Goal: Contribute content: Contribute content

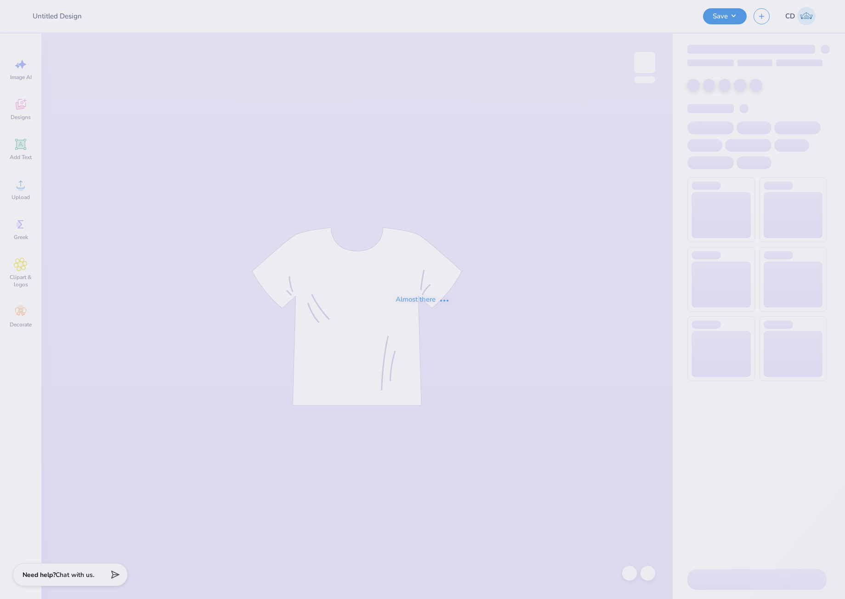
type input "WiB 3"
type input "AXID Parent's Weekend"
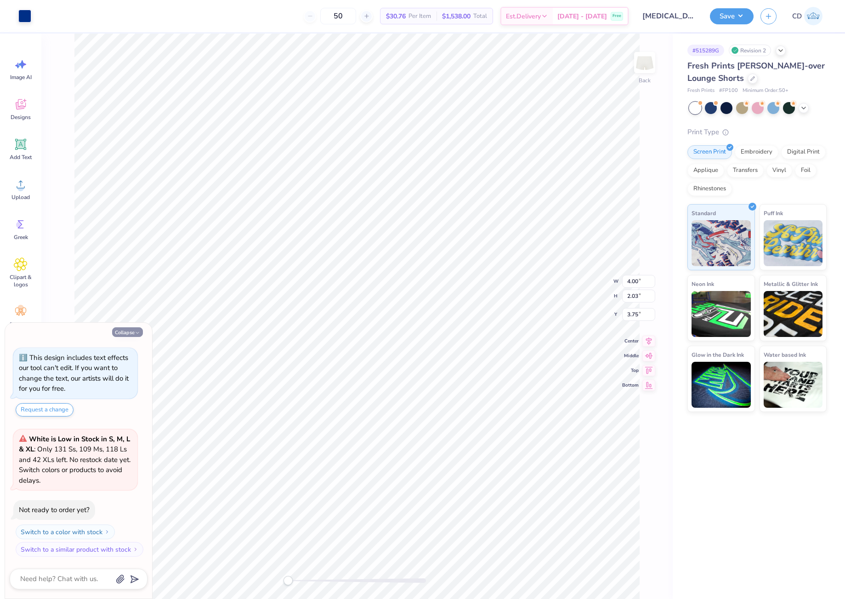
click at [131, 332] on button "Collapse" at bounding box center [127, 332] width 31 height 10
type textarea "x"
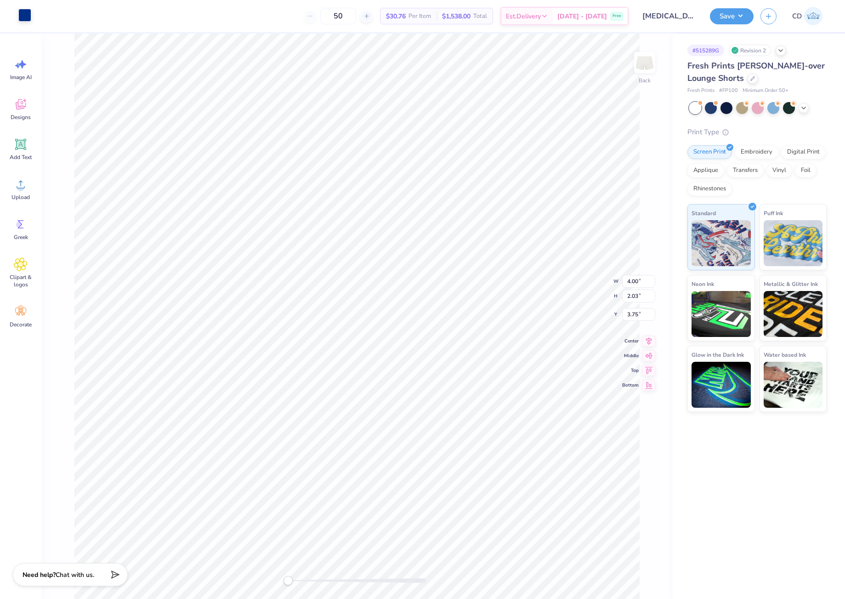
click at [24, 16] on div at bounding box center [24, 15] width 13 height 13
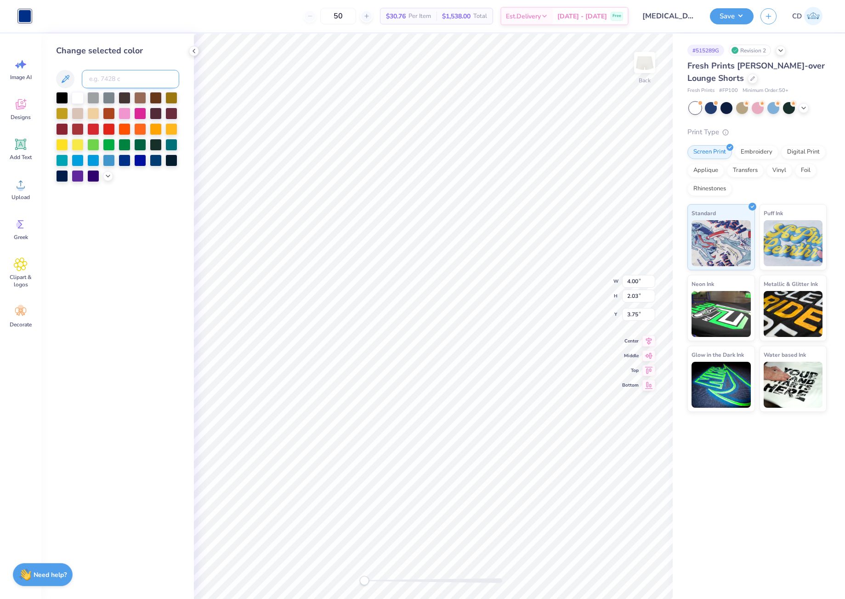
click at [140, 79] on input at bounding box center [130, 79] width 97 height 18
type input "533"
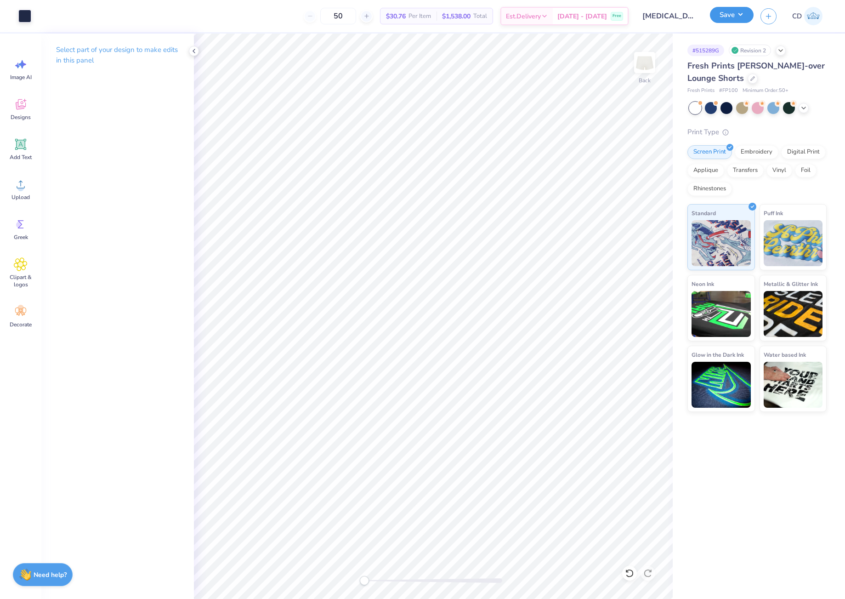
click at [718, 18] on button "Save" at bounding box center [732, 15] width 44 height 16
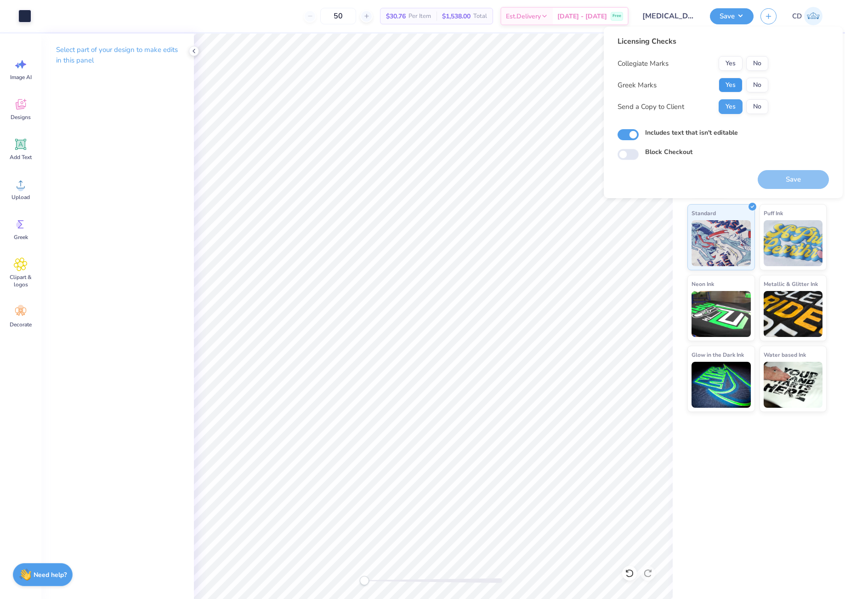
click at [733, 91] on button "Yes" at bounding box center [731, 85] width 24 height 15
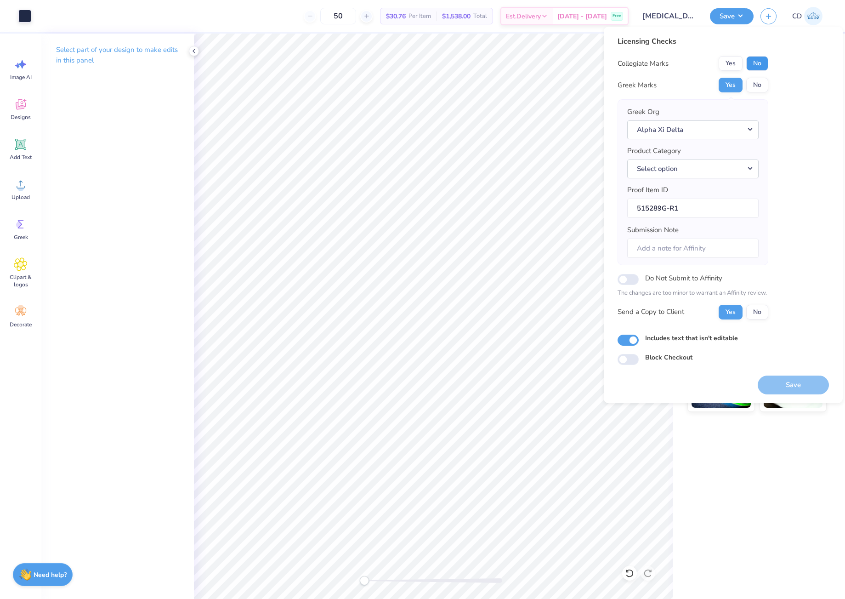
click at [764, 67] on button "No" at bounding box center [757, 63] width 22 height 15
click at [701, 167] on button "Select option" at bounding box center [692, 168] width 131 height 19
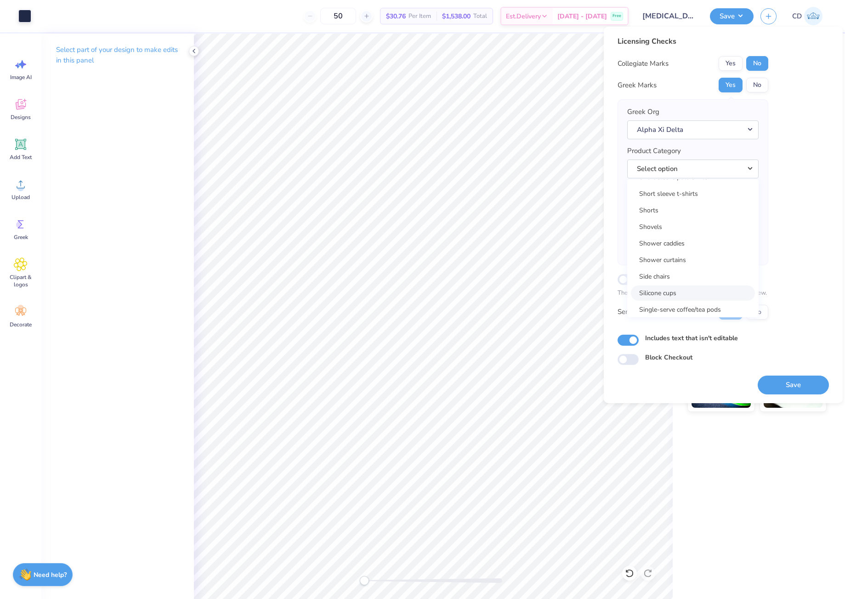
scroll to position [13331, 0]
click at [673, 219] on link "Shorts" at bounding box center [693, 212] width 124 height 15
click at [792, 382] on button "Save" at bounding box center [793, 385] width 71 height 19
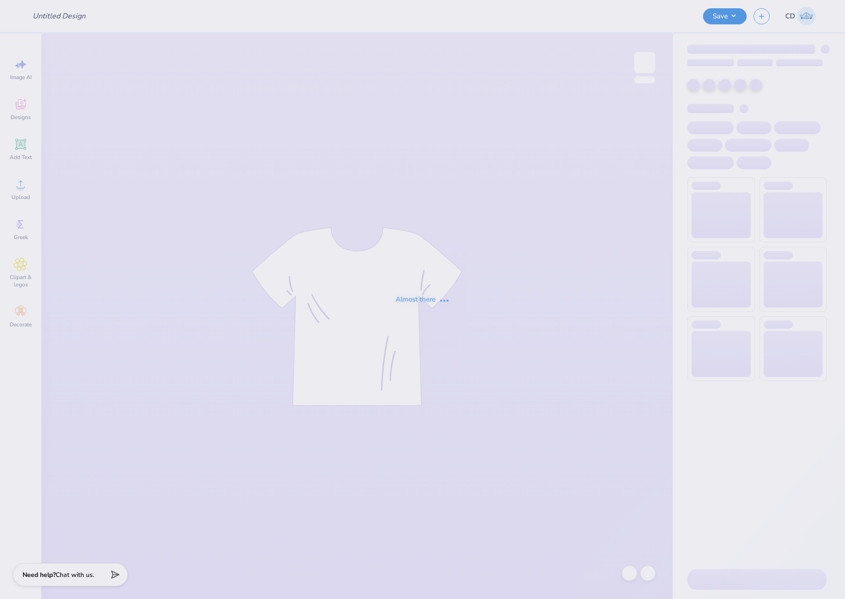
type input "philanthropy design 1"
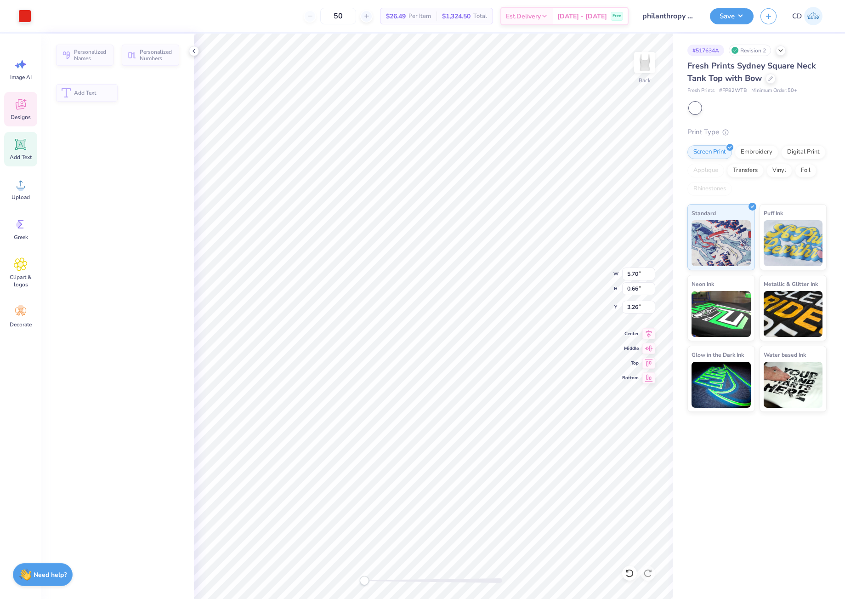
type input "5.70"
type input "0.66"
type input "3.26"
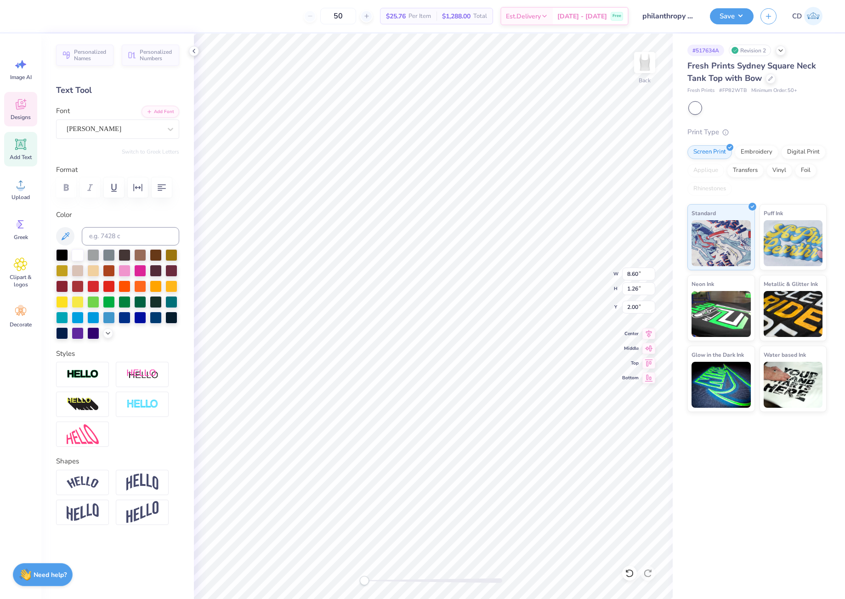
type input "6.45"
type input "0.94"
type input "2.31"
click at [23, 106] on icon at bounding box center [21, 104] width 14 height 14
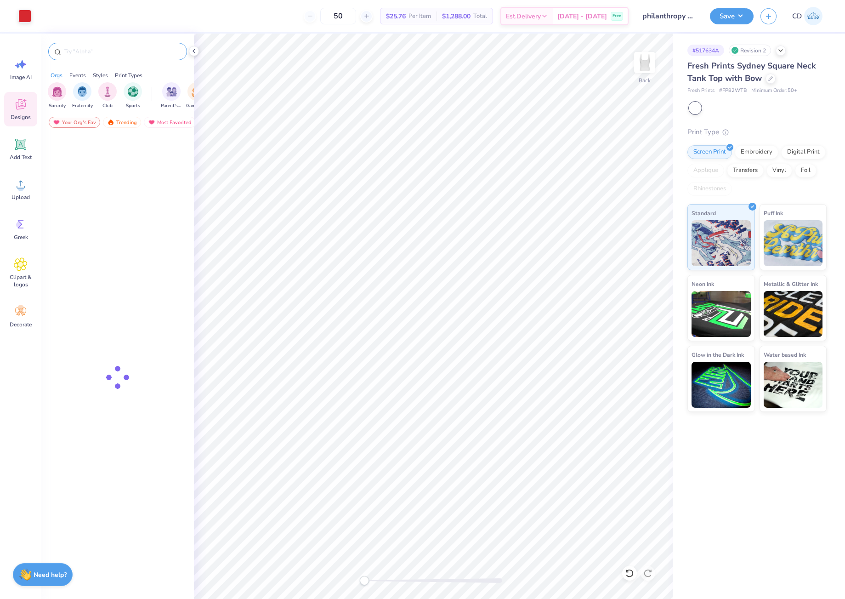
click at [119, 56] on div at bounding box center [117, 51] width 139 height 17
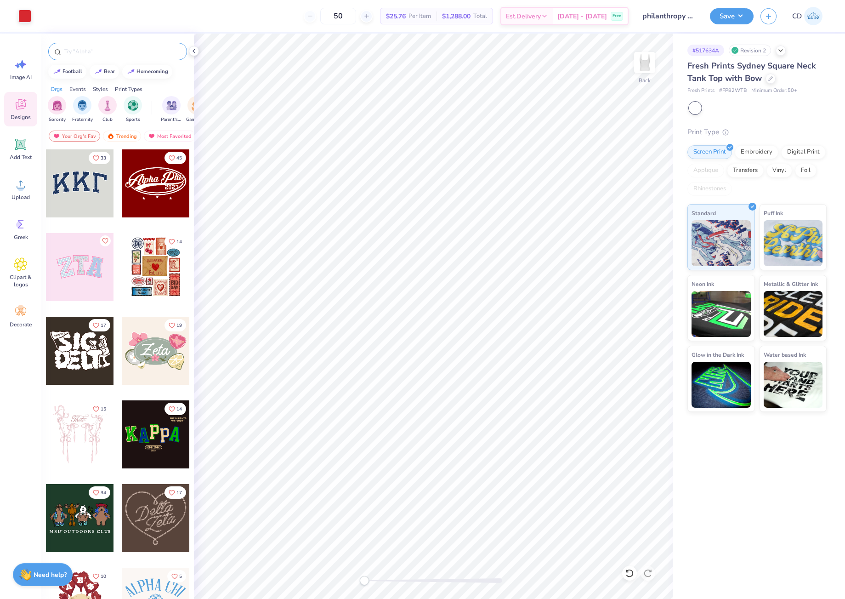
click at [119, 55] on input "text" at bounding box center [122, 51] width 118 height 9
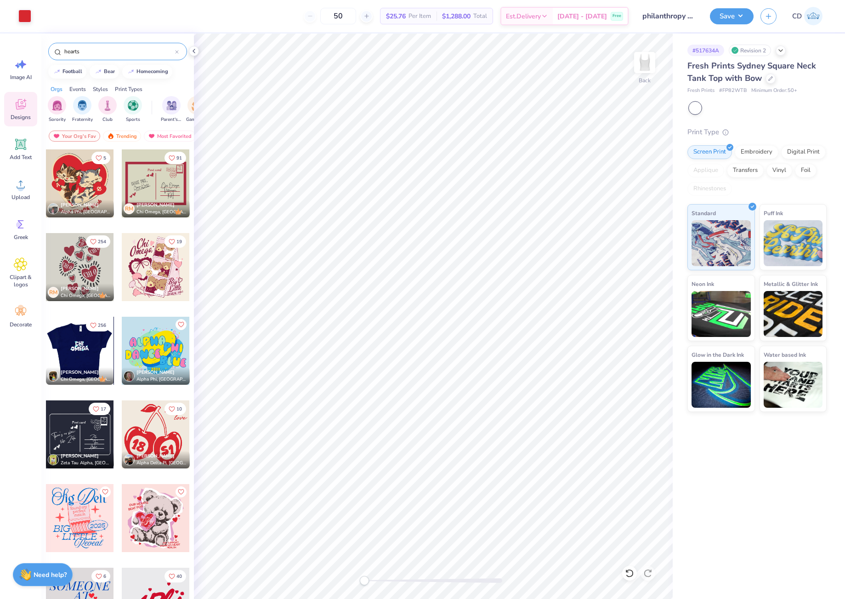
type input "hearts"
click at [91, 356] on div at bounding box center [80, 351] width 68 height 68
drag, startPoint x: 365, startPoint y: 579, endPoint x: 375, endPoint y: 576, distance: 10.2
click at [374, 579] on div "Accessibility label" at bounding box center [373, 580] width 9 height 9
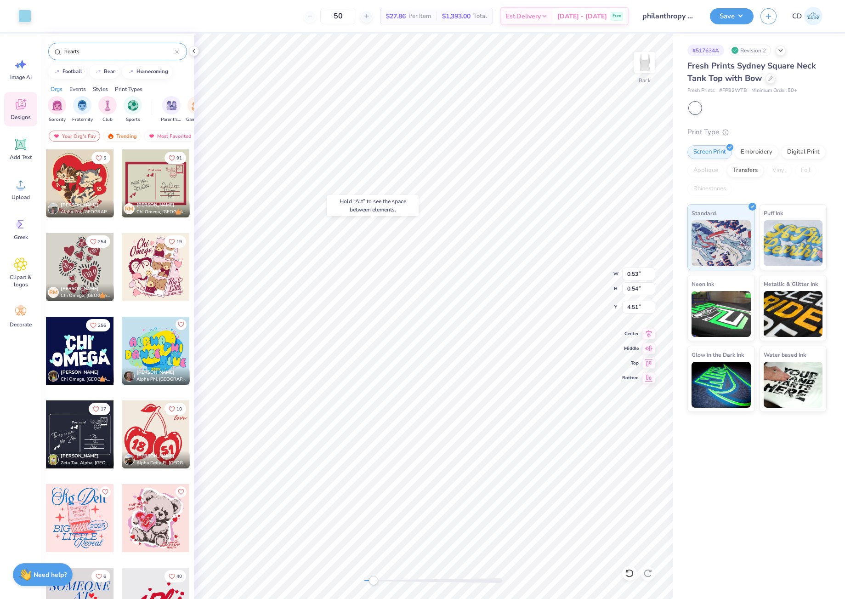
type input "0.40"
type input "0.47"
type input "4.59"
type input "0.27"
type input "0.33"
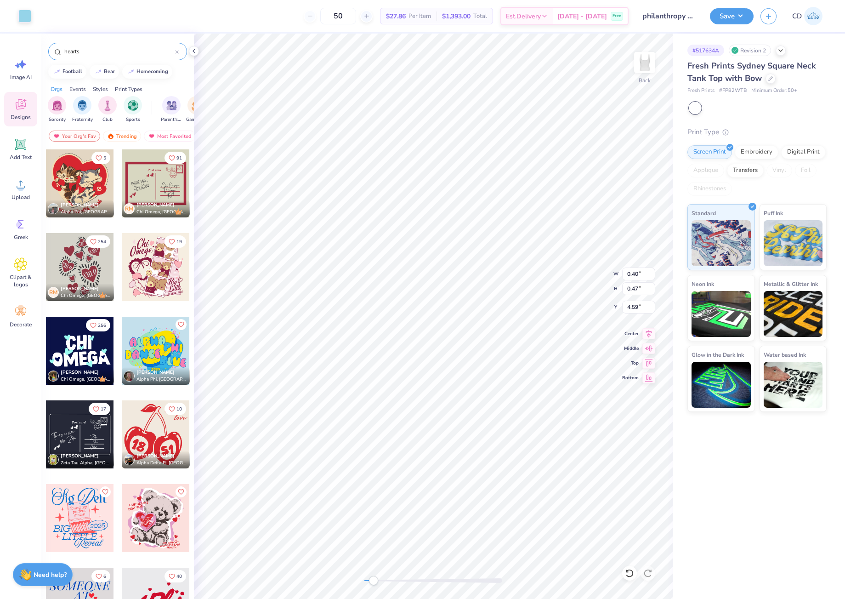
type input "2.25"
type input "0.53"
type input "0.54"
type input "1.80"
type input "0.28"
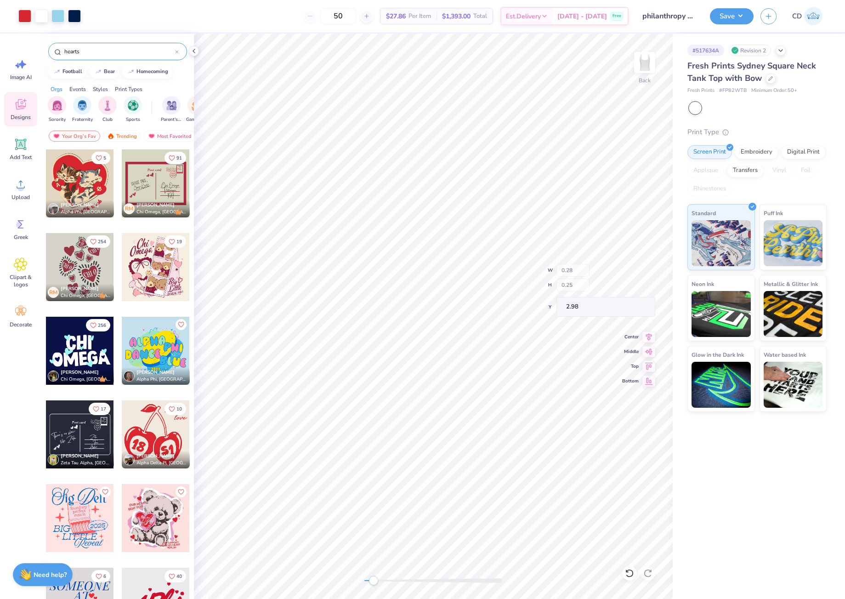
type input "0.25"
type input "2.98"
click at [42, 18] on div at bounding box center [41, 15] width 13 height 13
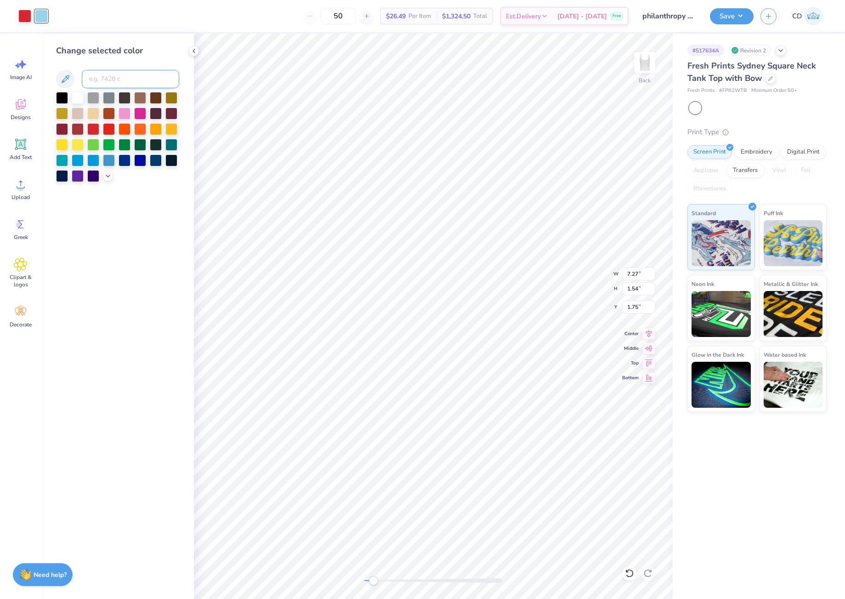
click at [112, 79] on input at bounding box center [130, 79] width 97 height 18
type input "1795"
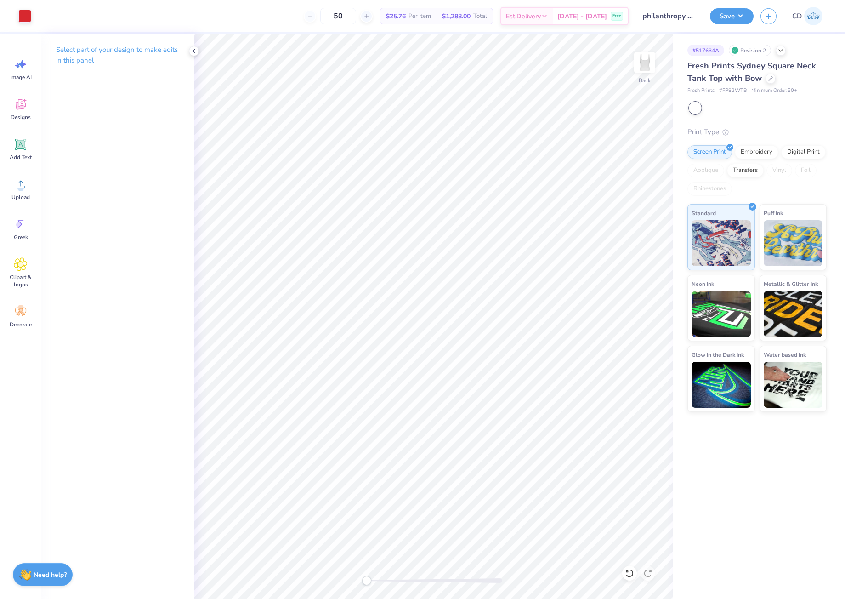
drag, startPoint x: 374, startPoint y: 579, endPoint x: 365, endPoint y: 576, distance: 8.7
click at [366, 580] on div "Accessibility label" at bounding box center [366, 580] width 9 height 9
type input "0.51"
type input "0.54"
type input "1.75"
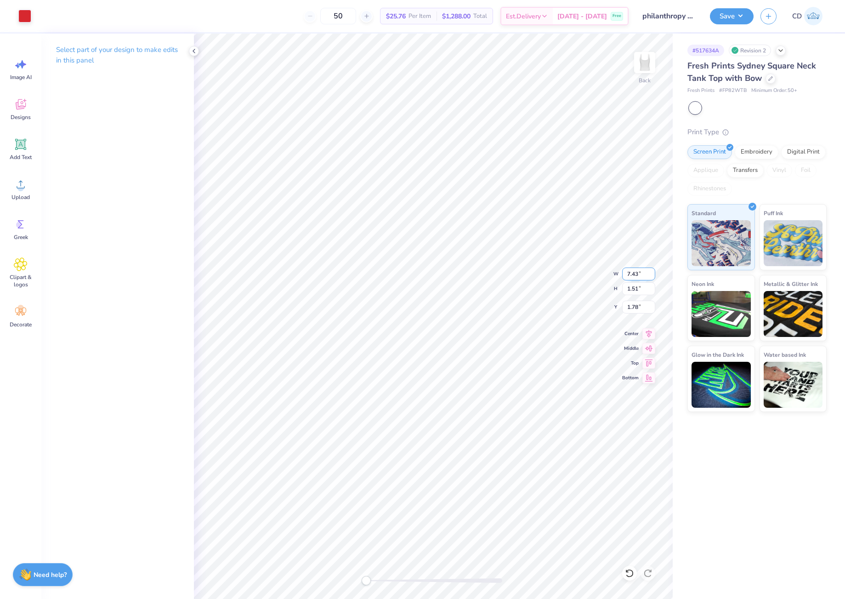
drag, startPoint x: 626, startPoint y: 273, endPoint x: 638, endPoint y: 273, distance: 12.4
click at [638, 273] on input "7.43" at bounding box center [638, 274] width 33 height 13
type input "7.00"
type input "1.42"
drag, startPoint x: 632, startPoint y: 307, endPoint x: 639, endPoint y: 307, distance: 7.4
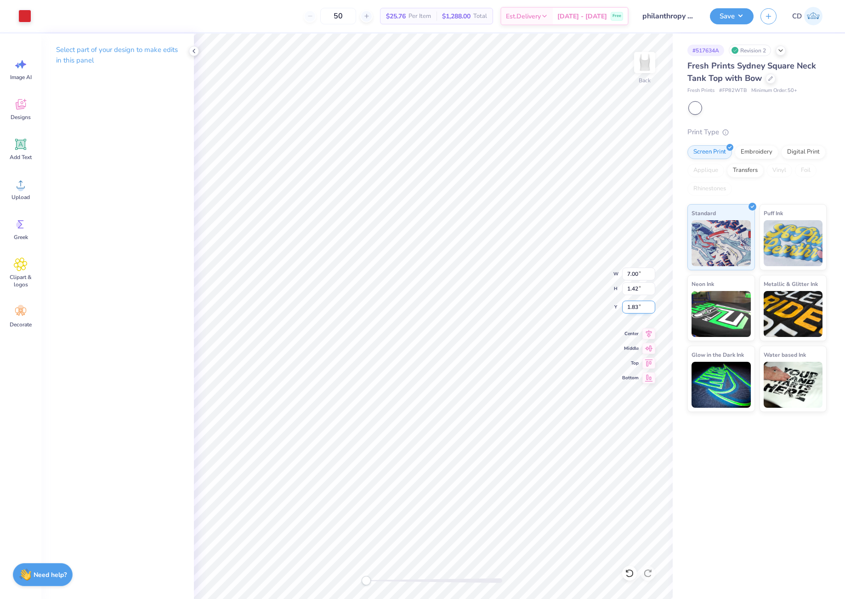
click at [639, 307] on input "1.83" at bounding box center [638, 307] width 33 height 13
type input "1.50"
click at [345, 581] on div "Back" at bounding box center [433, 316] width 479 height 565
click at [724, 17] on button "Save" at bounding box center [732, 15] width 44 height 16
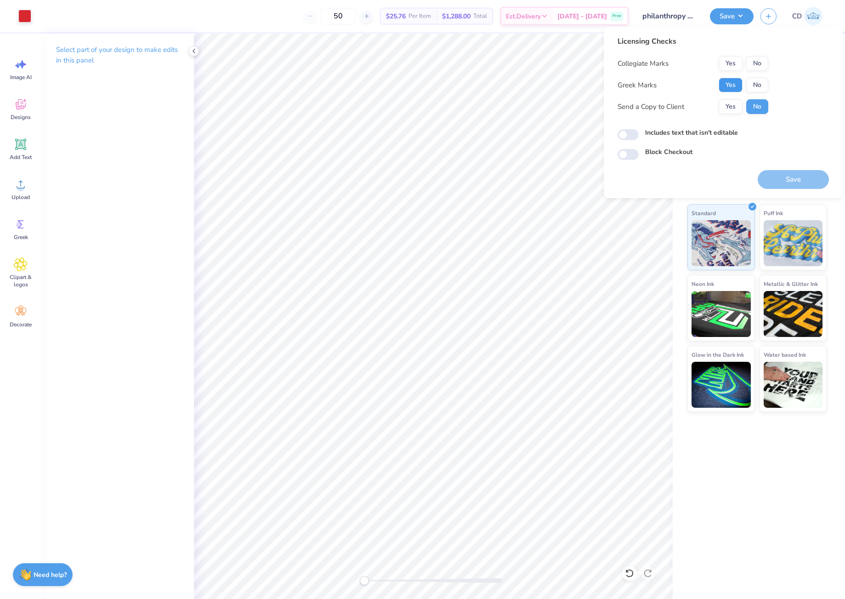
click at [734, 84] on button "Yes" at bounding box center [731, 85] width 24 height 15
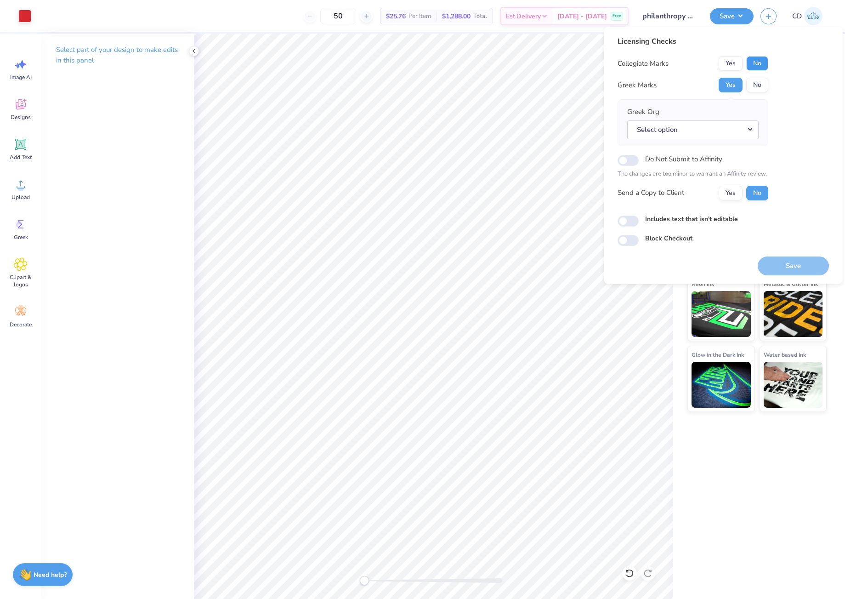
click at [761, 63] on button "No" at bounding box center [757, 63] width 22 height 15
click at [752, 124] on button "Select option" at bounding box center [692, 129] width 131 height 19
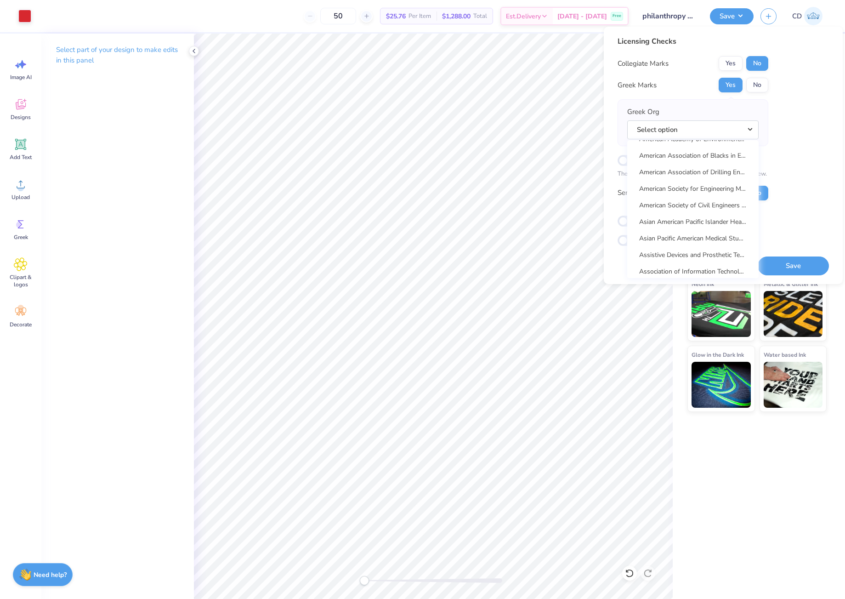
scroll to position [834, 0]
click at [683, 215] on link "Alpha Xi Delta" at bounding box center [693, 210] width 124 height 15
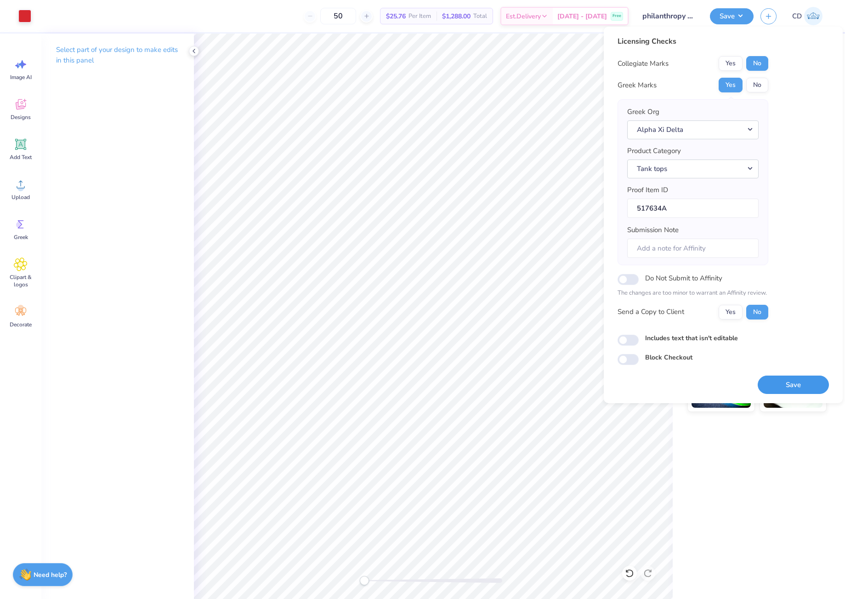
click at [784, 386] on button "Save" at bounding box center [793, 385] width 71 height 19
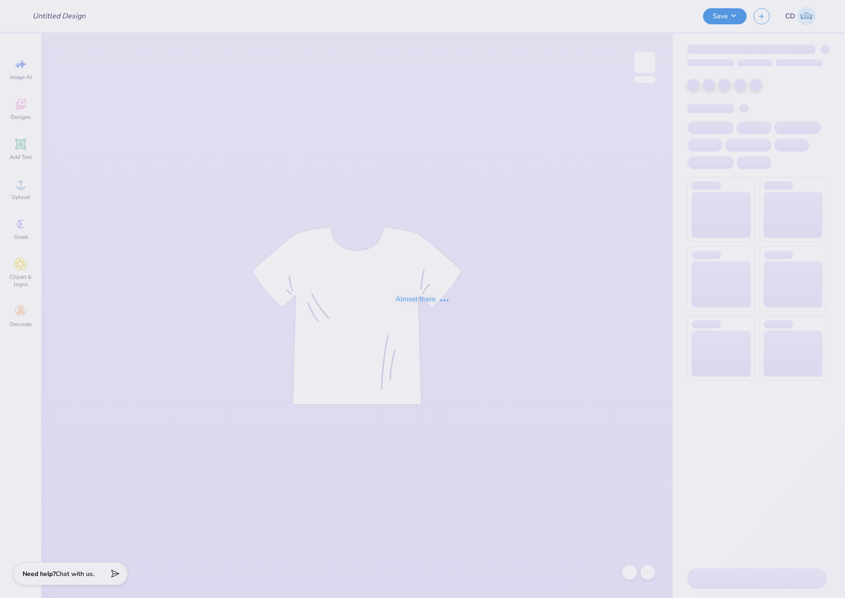
type input "Fight on shorts 2"
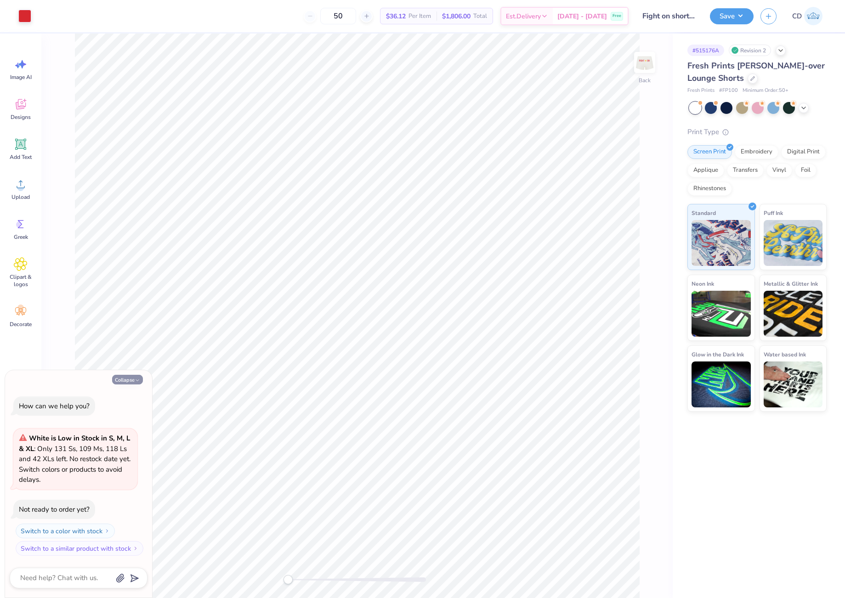
click at [128, 382] on button "Collapse" at bounding box center [127, 380] width 31 height 10
type textarea "x"
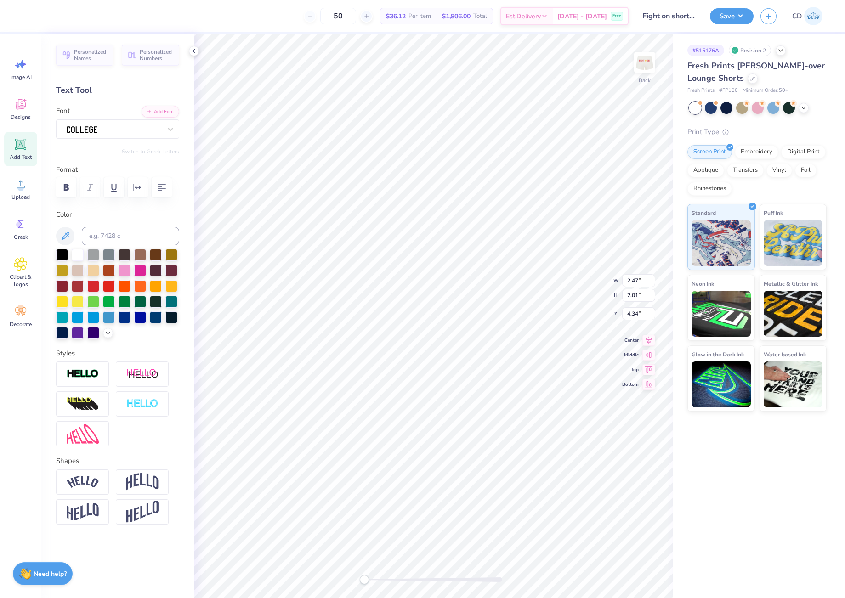
click at [28, 147] on div "Add Text" at bounding box center [20, 149] width 33 height 34
type input "2.85"
type input "0.82"
type input "3.34"
click at [168, 130] on icon at bounding box center [170, 129] width 9 height 9
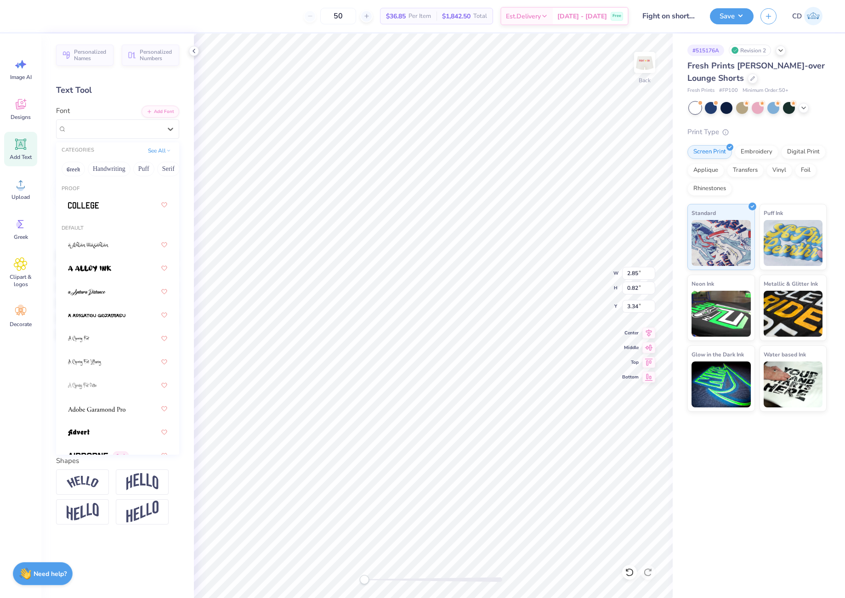
click at [94, 202] on span at bounding box center [83, 205] width 31 height 10
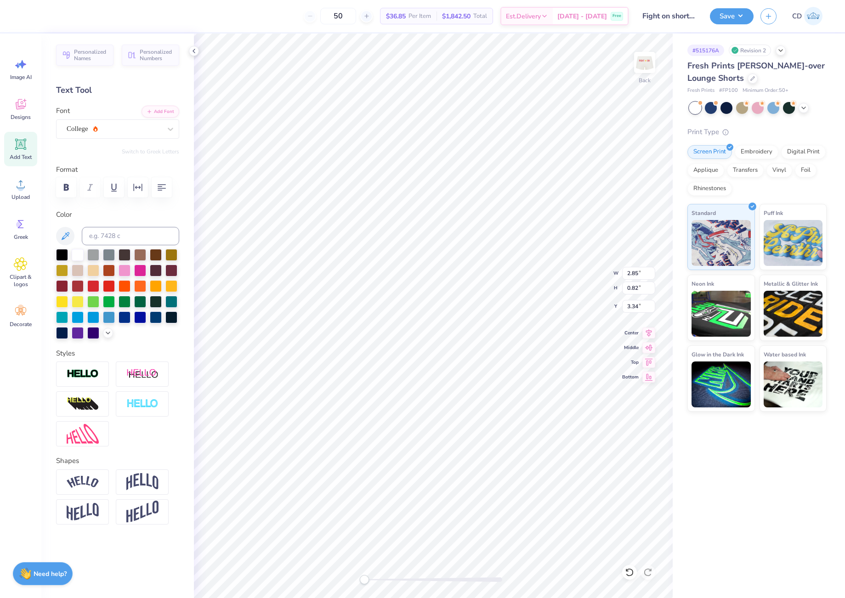
scroll to position [8, 1]
type textarea "DG"
click at [95, 288] on div at bounding box center [93, 285] width 12 height 12
click at [194, 49] on icon at bounding box center [193, 50] width 7 height 7
drag, startPoint x: 639, startPoint y: 273, endPoint x: 623, endPoint y: 273, distance: 16.5
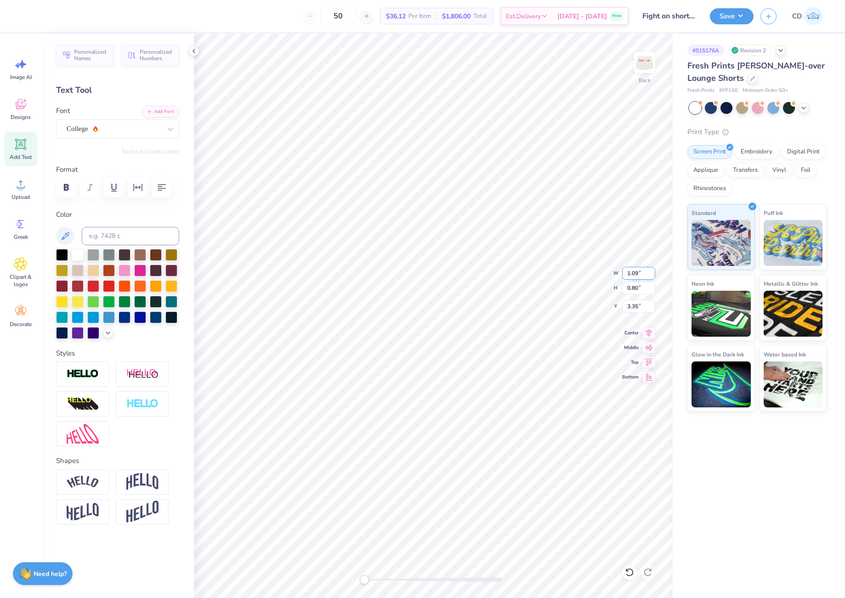
click at [623, 273] on input "1.09" at bounding box center [638, 273] width 33 height 13
type input "4.00"
type input "2.95"
type input "3.96"
drag, startPoint x: 626, startPoint y: 268, endPoint x: 639, endPoint y: 268, distance: 12.9
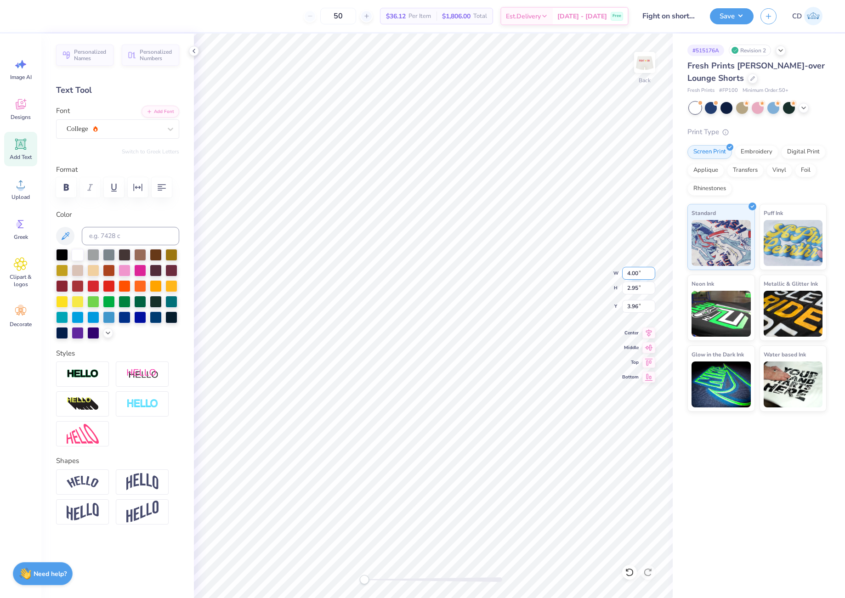
click at [639, 268] on input "4.00" at bounding box center [638, 273] width 33 height 13
type input "3.00"
type input "2.21"
type input "4.33"
drag, startPoint x: 627, startPoint y: 273, endPoint x: 639, endPoint y: 272, distance: 12.0
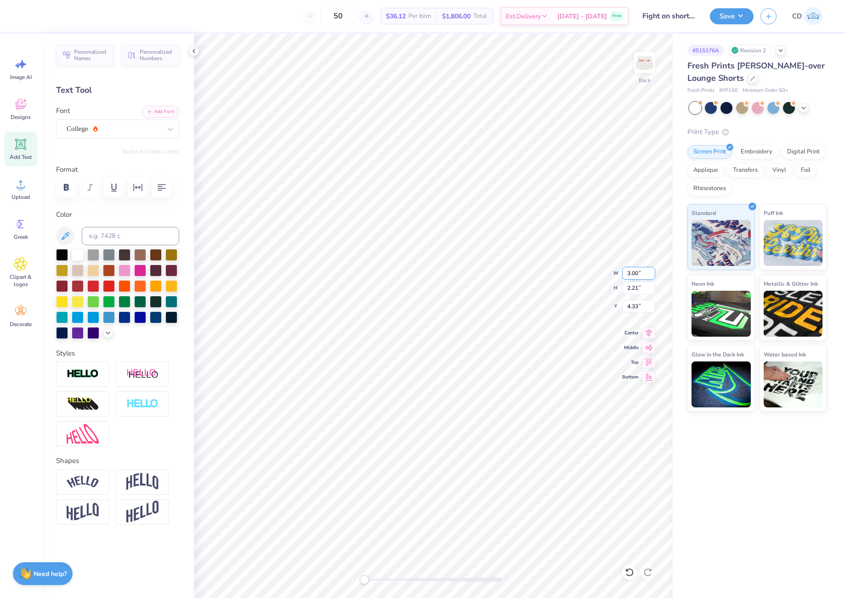
click at [639, 272] on input "3.00" at bounding box center [638, 273] width 33 height 13
type input "2.50"
type input "1.84"
type input "4.52"
click at [194, 53] on icon at bounding box center [193, 50] width 7 height 7
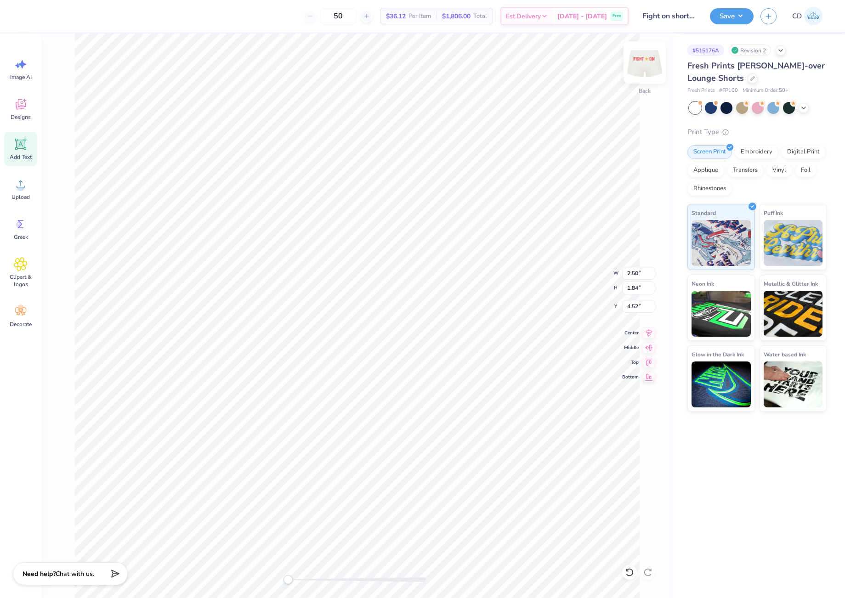
click at [643, 60] on img at bounding box center [644, 62] width 37 height 37
type input "2.26"
type input "2.83"
type input "0.98"
type input "2.70"
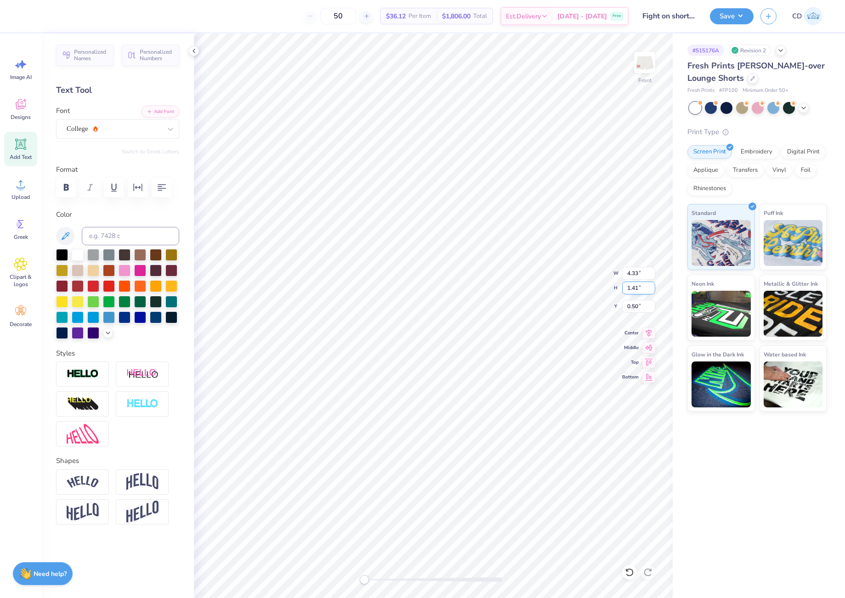
drag, startPoint x: 638, startPoint y: 289, endPoint x: 625, endPoint y: 289, distance: 12.9
click at [625, 289] on input "1.41" at bounding box center [638, 288] width 33 height 13
type input ".98"
type input "3.01"
type input "0.98"
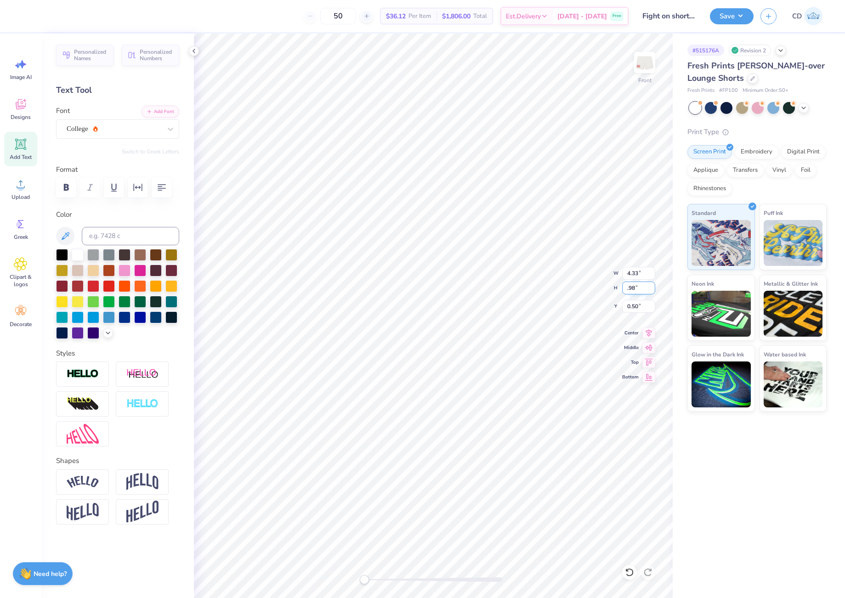
type input "0.72"
click at [617, 499] on li "Group" at bounding box center [633, 497] width 72 height 18
click at [603, 351] on li "Cut" at bounding box center [622, 351] width 72 height 18
click at [652, 57] on img at bounding box center [644, 62] width 37 height 37
click at [569, 388] on li "Paste" at bounding box center [575, 390] width 72 height 18
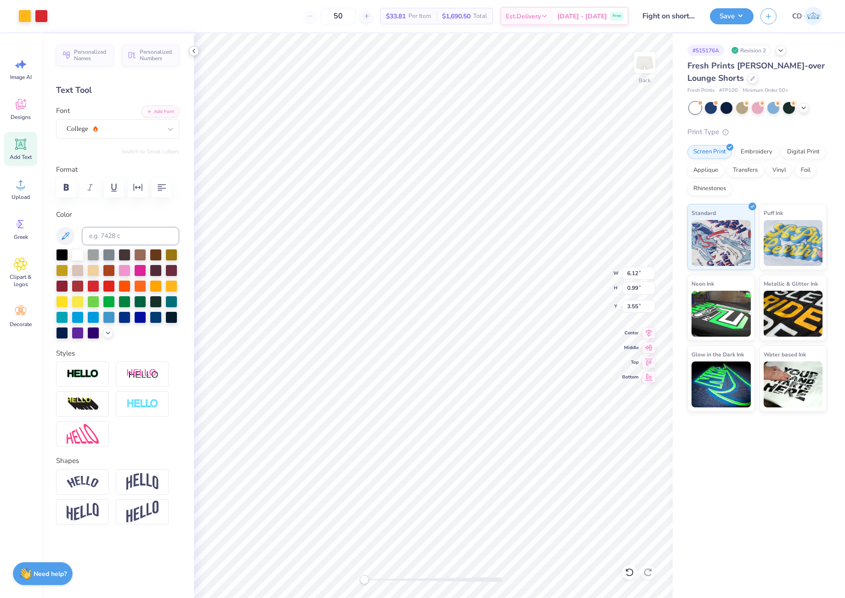
click at [194, 51] on polyline at bounding box center [194, 51] width 2 height 4
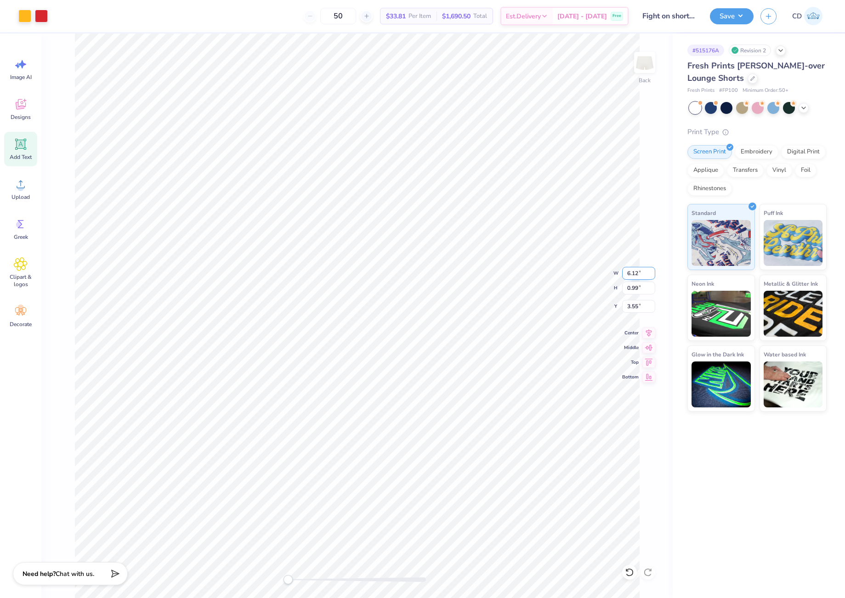
drag, startPoint x: 626, startPoint y: 273, endPoint x: 638, endPoint y: 273, distance: 12.0
click at [638, 273] on input "6.12" at bounding box center [638, 273] width 33 height 13
type input "5.00"
type input "0.81"
type input "4.98"
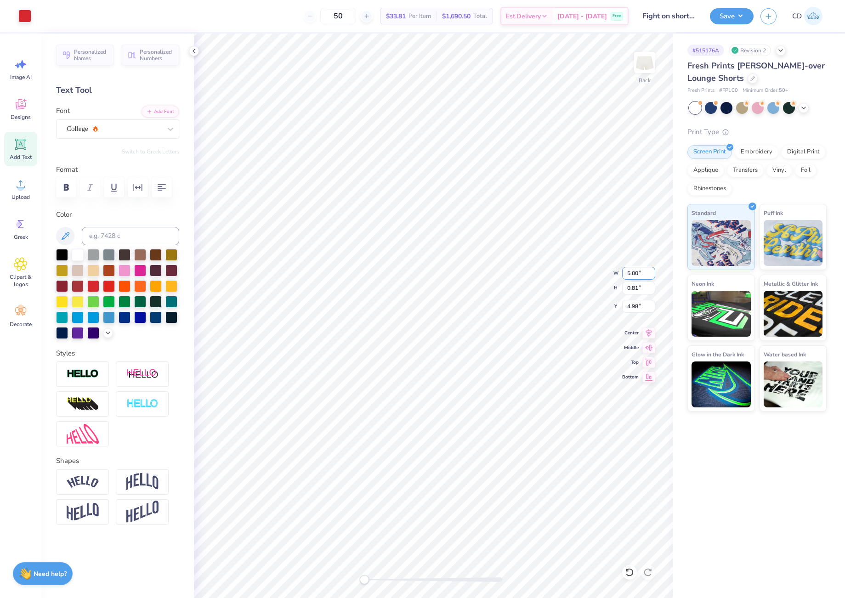
type input "2.50"
type input "1.84"
type input "4.04"
click at [621, 272] on div "Back W 2.50 2.50 " H 1.84 1.84 " Y 4.04 4.04 " Center Middle Top Bottom" at bounding box center [433, 316] width 479 height 565
drag, startPoint x: 625, startPoint y: 271, endPoint x: 638, endPoint y: 271, distance: 12.9
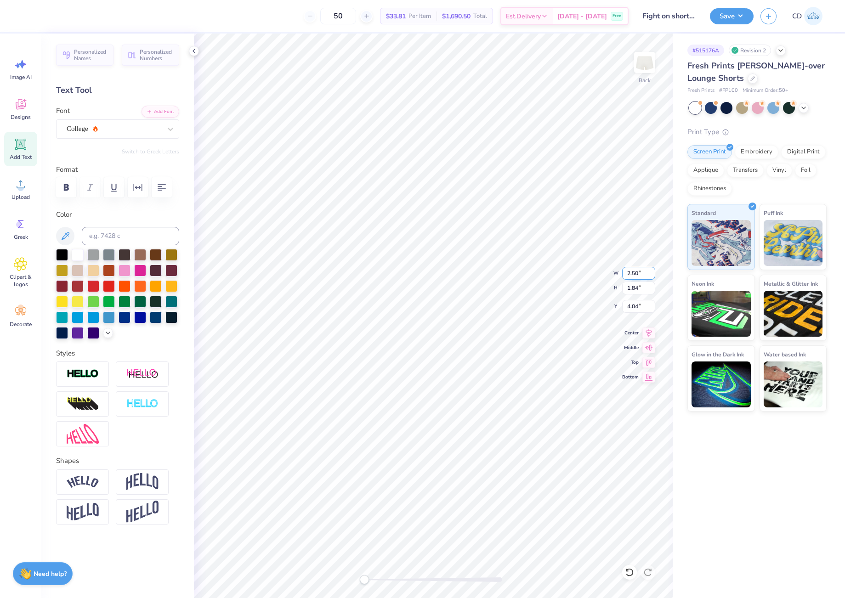
click at [638, 271] on input "2.50" at bounding box center [638, 273] width 33 height 13
type input "2.00"
type input "1.47"
type input "4.22"
click at [733, 19] on button "Save" at bounding box center [732, 15] width 44 height 16
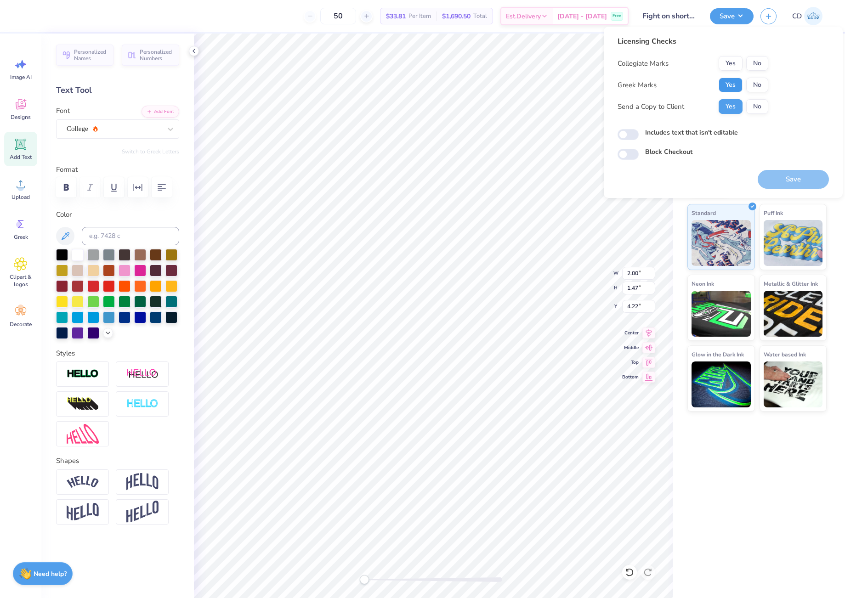
click at [732, 84] on button "Yes" at bounding box center [731, 85] width 24 height 15
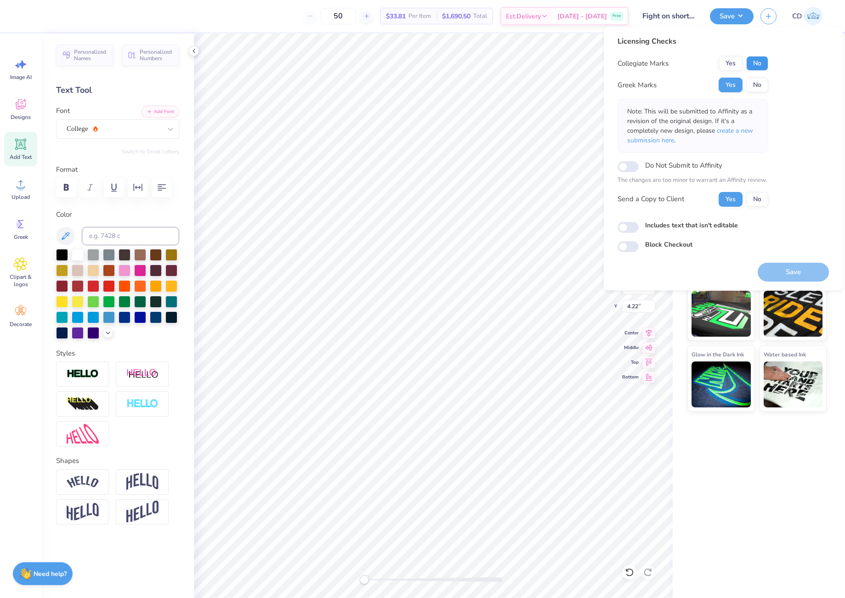
click at [762, 65] on button "No" at bounding box center [757, 63] width 22 height 15
click at [741, 132] on span "create a new submission here" at bounding box center [690, 135] width 126 height 18
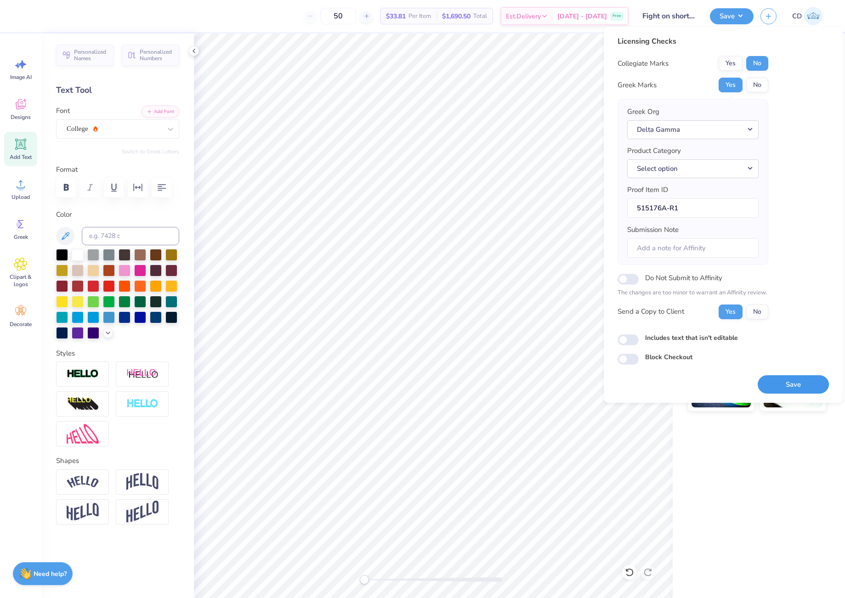
click at [769, 381] on button "Save" at bounding box center [793, 385] width 71 height 19
